Goal: Transaction & Acquisition: Subscribe to service/newsletter

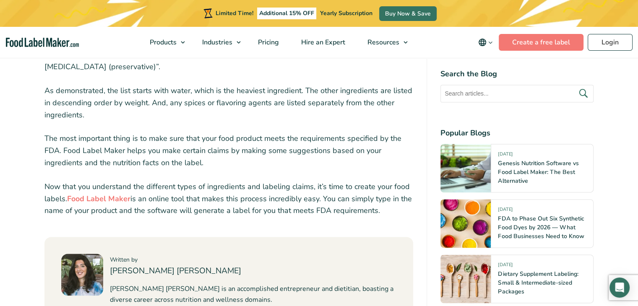
scroll to position [1133, 0]
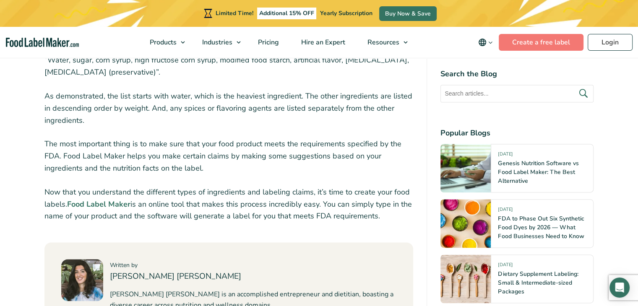
click at [110, 199] on strong "Food Label Maker" at bounding box center [98, 204] width 63 height 10
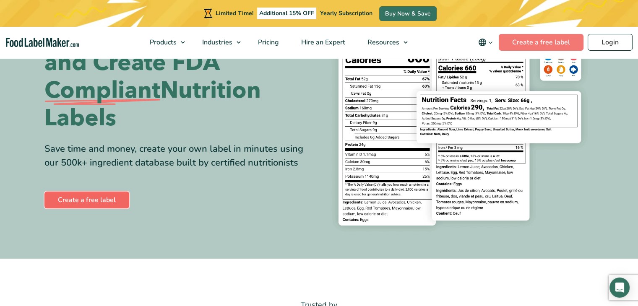
click at [119, 197] on link "Create a free label" at bounding box center [86, 200] width 85 height 17
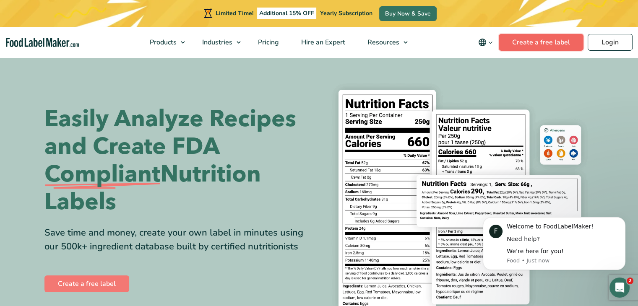
click at [547, 42] on link "Create a free label" at bounding box center [541, 42] width 85 height 17
